Goal: Information Seeking & Learning: Compare options

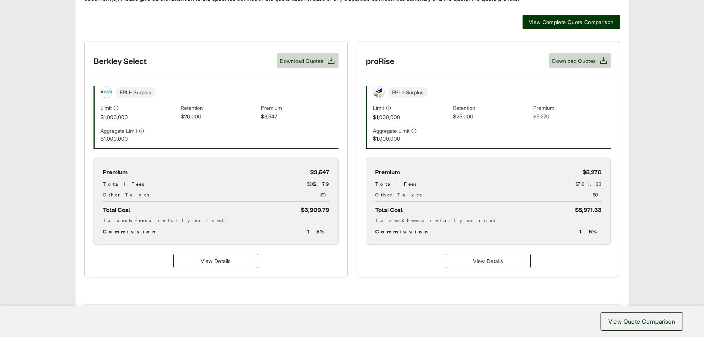
scroll to position [185, 0]
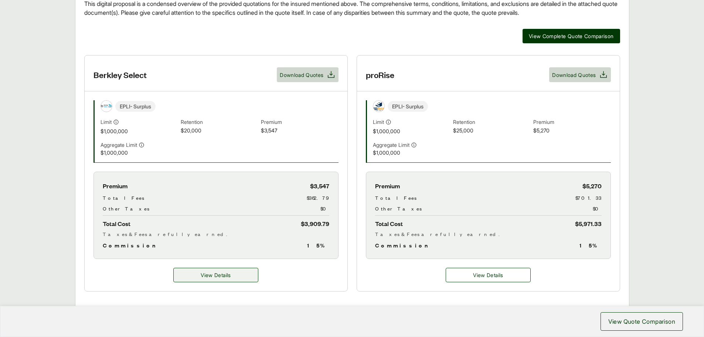
click at [207, 275] on span "View Details" at bounding box center [216, 275] width 30 height 8
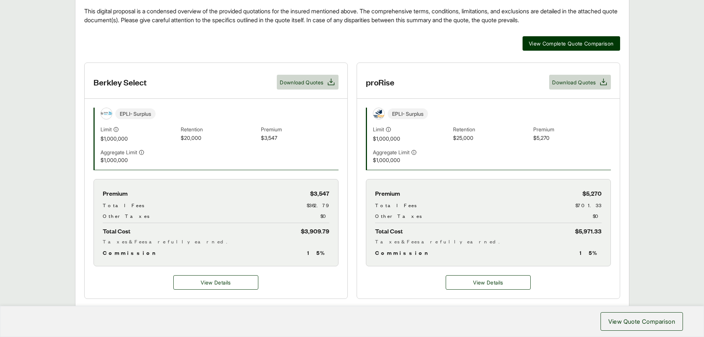
scroll to position [185, 0]
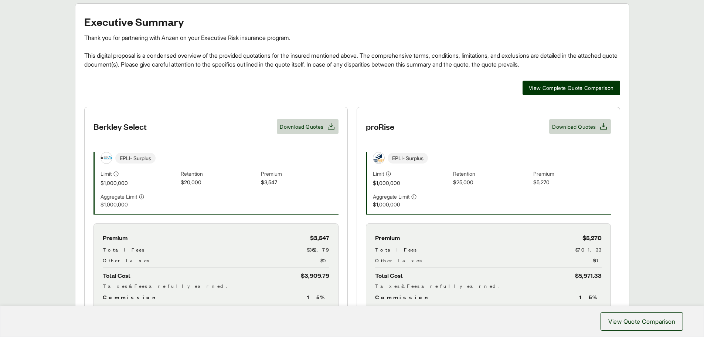
scroll to position [185, 0]
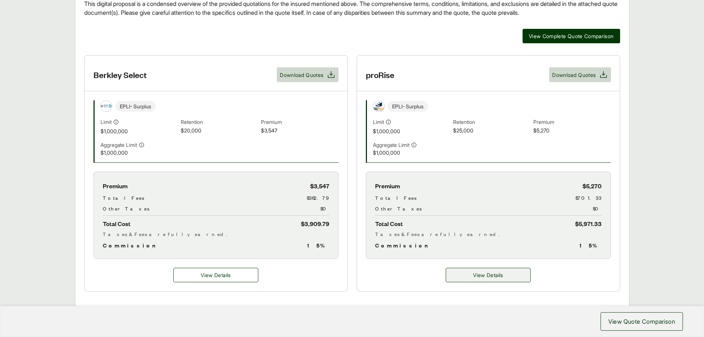
click at [483, 271] on span "View Details" at bounding box center [488, 275] width 30 height 8
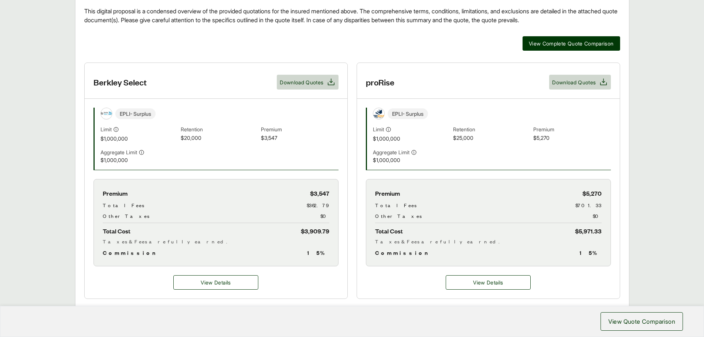
scroll to position [185, 0]
